Goal: Check status: Check status

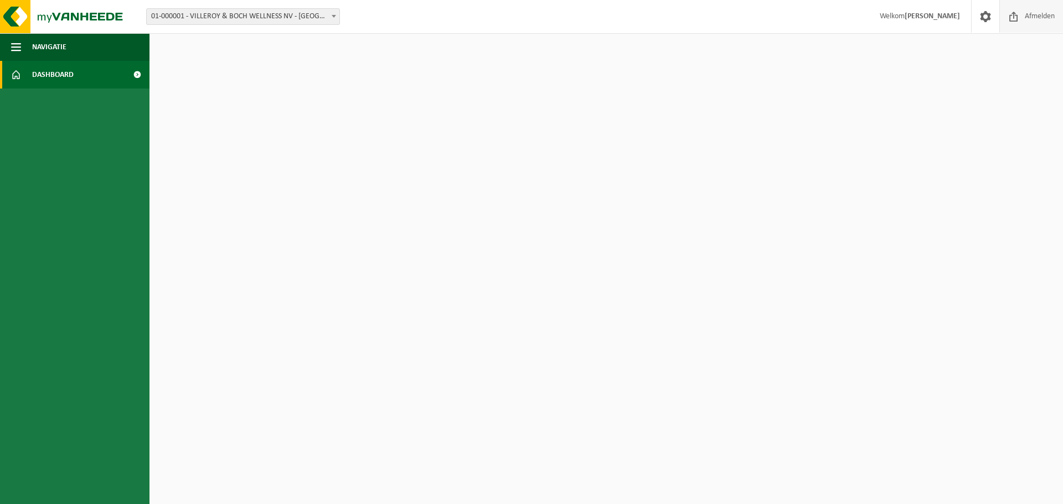
click at [1036, 17] on span "Afmelden" at bounding box center [1039, 16] width 35 height 33
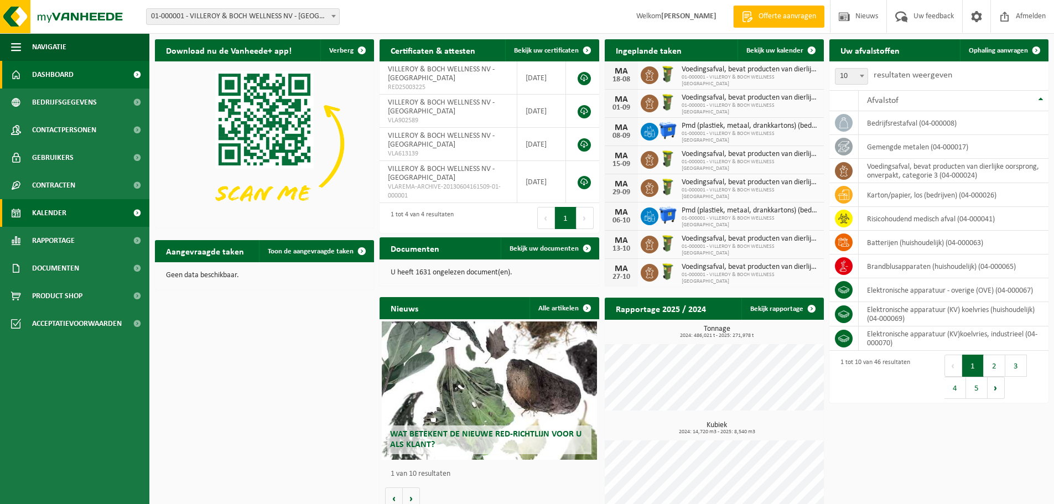
click at [58, 214] on span "Kalender" at bounding box center [49, 213] width 34 height 28
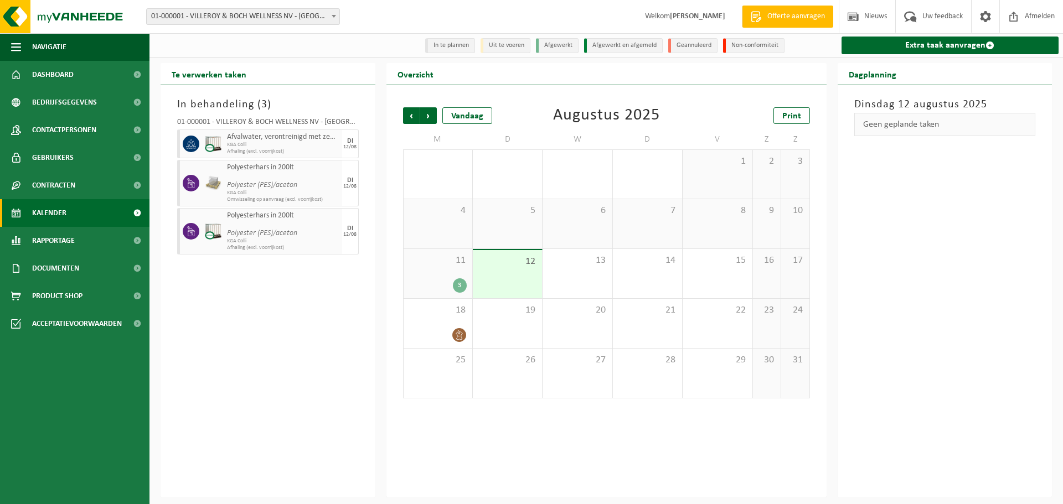
click at [430, 277] on div "11 3" at bounding box center [437, 273] width 69 height 49
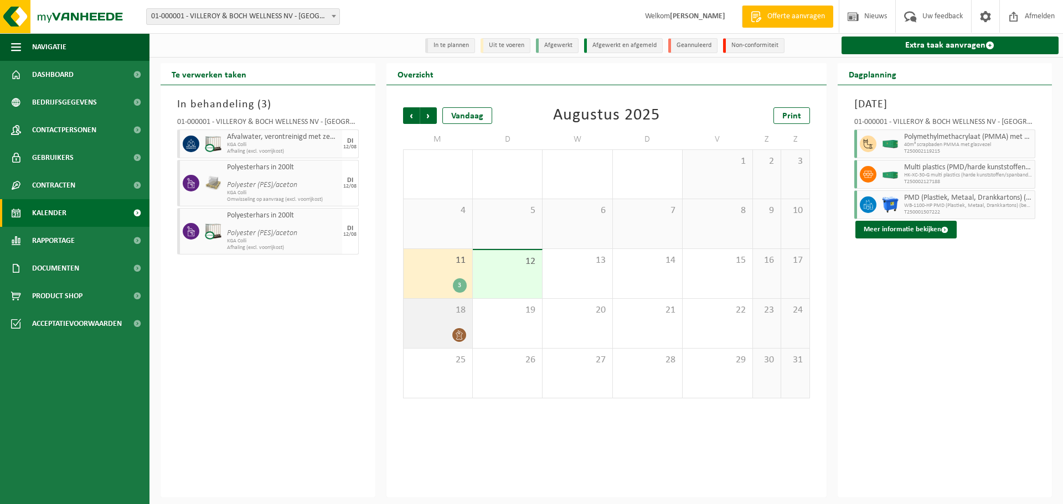
click at [429, 328] on div "18" at bounding box center [437, 323] width 69 height 49
